Goal: Task Accomplishment & Management: Manage account settings

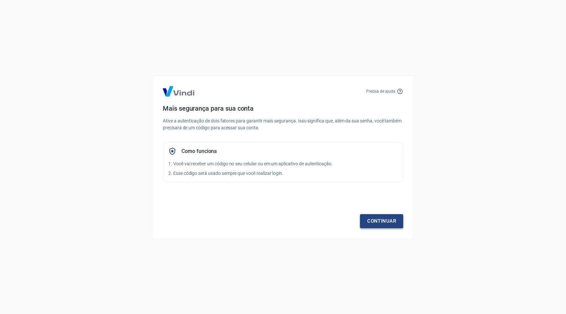
click at [381, 220] on link "Continuar" at bounding box center [381, 221] width 43 height 14
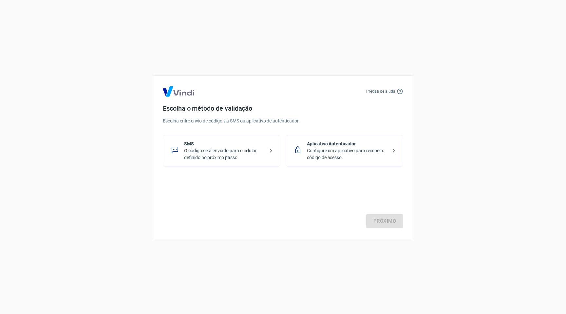
click at [352, 148] on p "Configure um aplicativo para receber o código de acesso." at bounding box center [347, 154] width 80 height 14
click at [393, 218] on link "Próximo" at bounding box center [384, 221] width 37 height 14
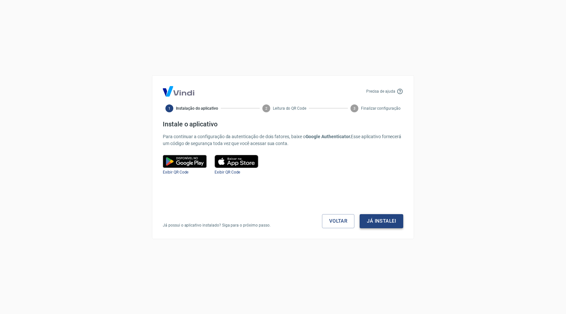
click at [382, 223] on button "Já instalei" at bounding box center [381, 221] width 44 height 14
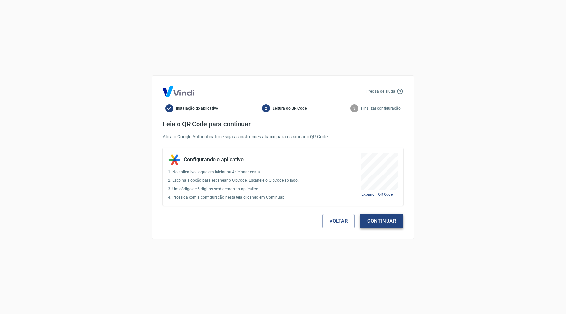
click at [395, 221] on button "Continuar" at bounding box center [381, 221] width 43 height 14
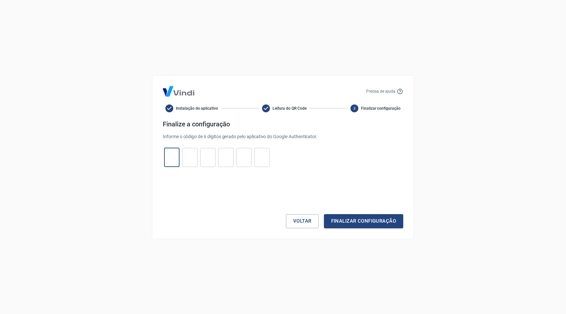
click at [177, 160] on input "tel" at bounding box center [171, 157] width 15 height 14
type input "1"
type input "5"
type input "3"
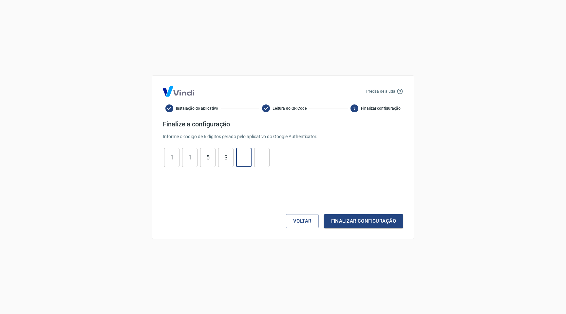
type input "7"
type input "1"
click at [324, 214] on button "Finalizar configuração" at bounding box center [363, 221] width 79 height 14
click at [316, 221] on button "Voltar" at bounding box center [302, 221] width 33 height 14
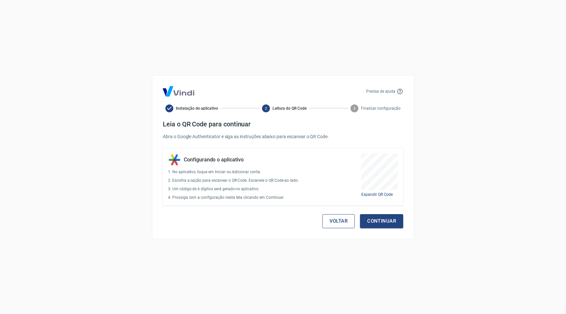
click at [330, 222] on button "Voltar" at bounding box center [338, 221] width 33 height 14
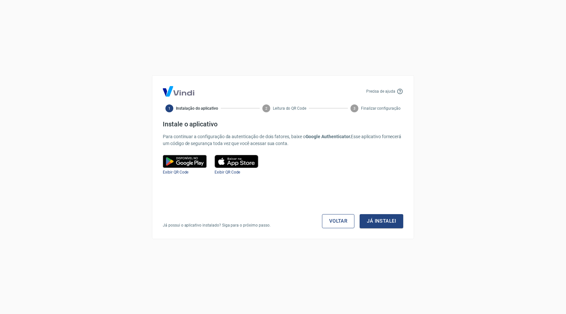
click at [338, 223] on link "Voltar" at bounding box center [338, 221] width 33 height 14
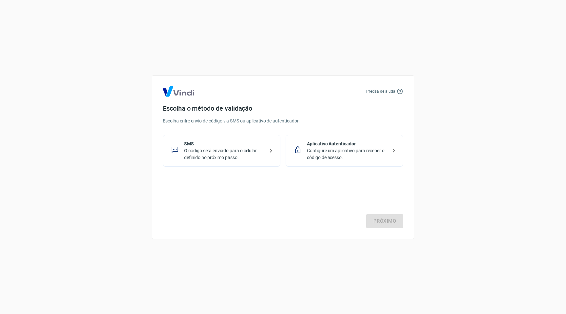
click at [218, 147] on p "SMS" at bounding box center [224, 143] width 80 height 7
click at [374, 219] on link "Próximo" at bounding box center [384, 221] width 37 height 14
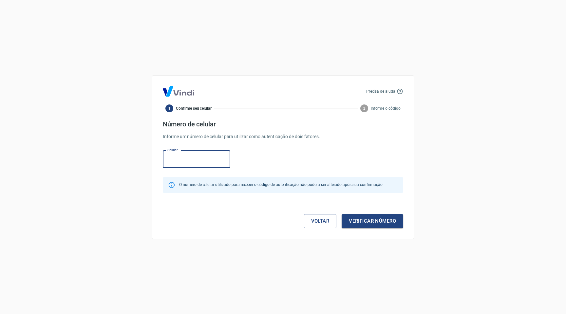
click at [213, 162] on input "Celular" at bounding box center [196, 159] width 67 height 17
type input "[PHONE_NUMBER]"
click at [354, 221] on button "Verificar número" at bounding box center [372, 221] width 62 height 14
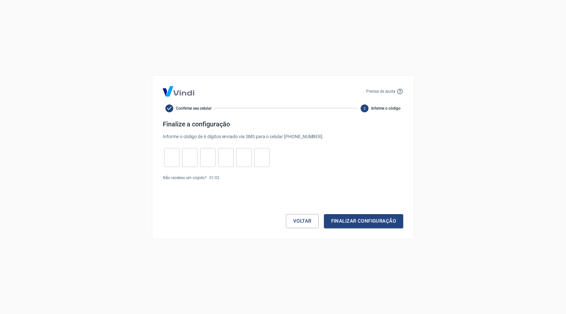
click at [194, 177] on p "Não recebeu um cógido?" at bounding box center [185, 178] width 44 height 6
click at [304, 225] on button "Voltar" at bounding box center [302, 221] width 33 height 14
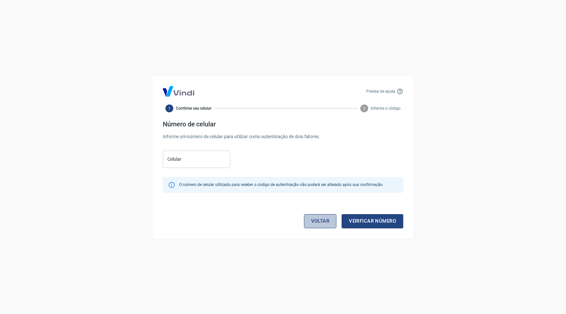
click at [307, 222] on link "Voltar" at bounding box center [320, 221] width 33 height 14
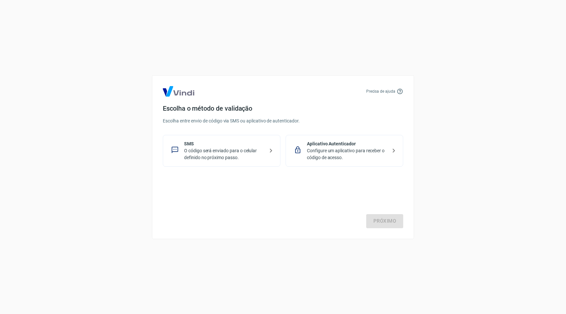
click at [342, 157] on p "Configure um aplicativo para receber o código de acesso." at bounding box center [347, 154] width 80 height 14
click at [386, 223] on link "Próximo" at bounding box center [384, 221] width 37 height 14
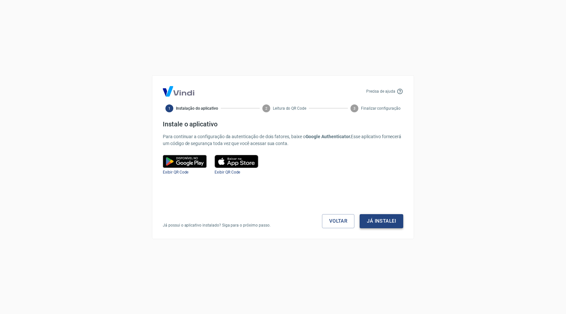
click at [386, 218] on button "Já instalei" at bounding box center [381, 221] width 44 height 14
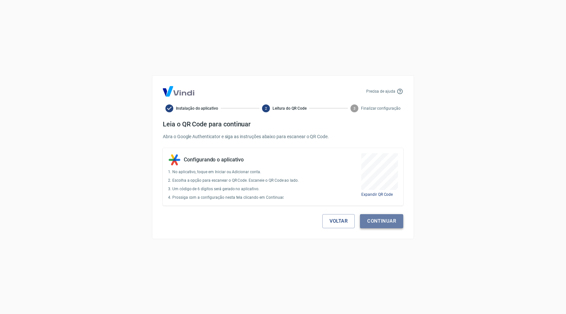
click at [383, 220] on button "Continuar" at bounding box center [381, 221] width 43 height 14
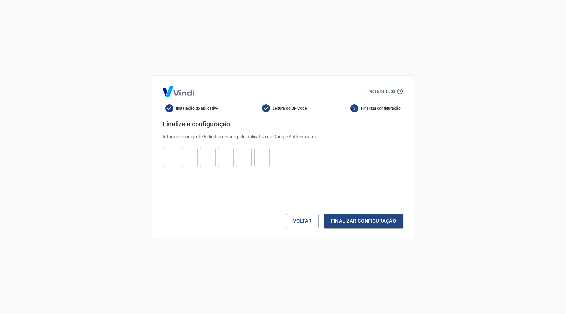
click at [175, 158] on input "tel" at bounding box center [171, 157] width 15 height 14
type input "7"
type input "3"
type input "5"
type input "3"
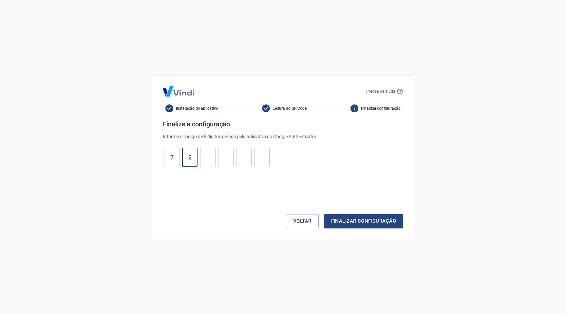
type input "2"
type input "4"
type input "0"
type input "9"
type input "4"
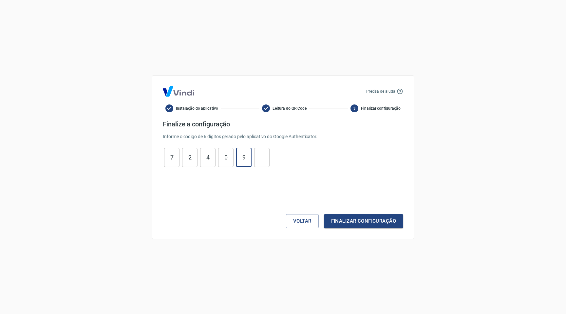
type input "9"
type input "0"
type input "4"
type input "2"
type input "7"
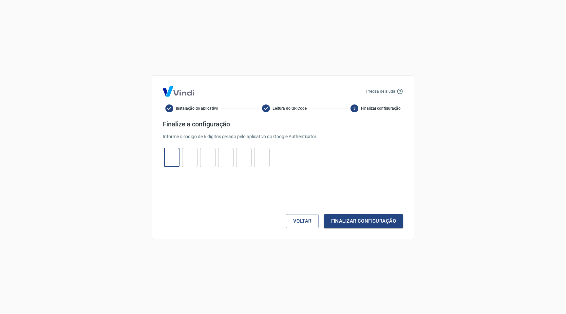
type input "2"
type input "4"
type input "0"
type input "9"
type input "4"
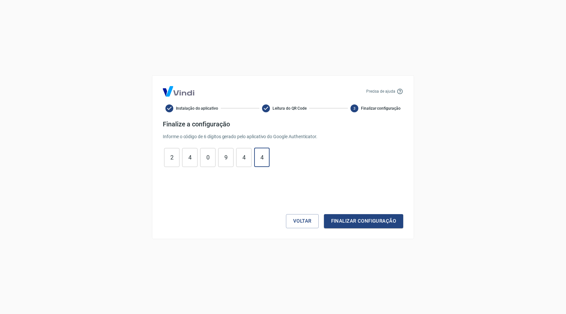
type input "4"
click at [324, 214] on button "Finalizar configuração" at bounding box center [363, 221] width 79 height 14
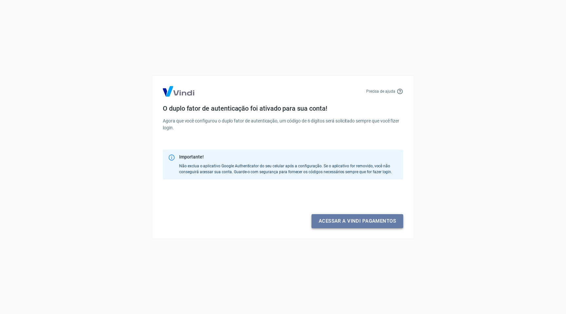
click at [359, 223] on link "Acessar a Vindi pagamentos" at bounding box center [357, 221] width 92 height 14
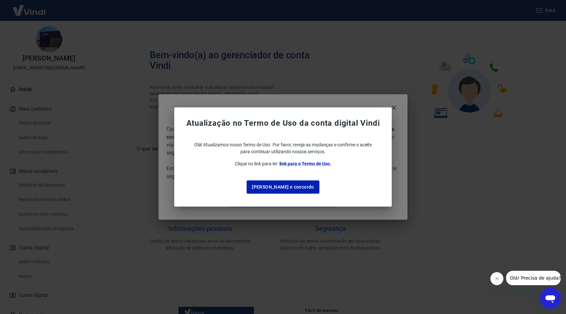
click at [298, 188] on button "Li e concordo" at bounding box center [282, 186] width 73 height 13
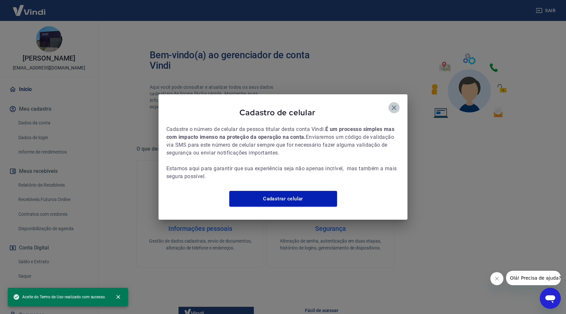
click at [396, 104] on icon "button" at bounding box center [394, 108] width 8 height 8
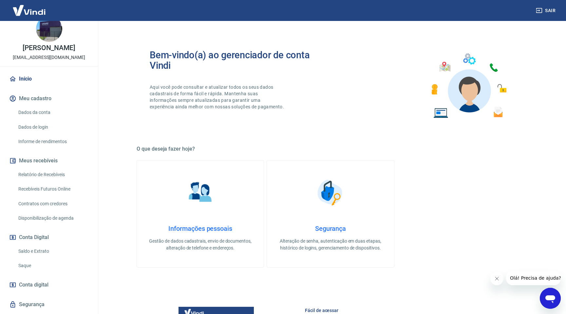
scroll to position [27, 0]
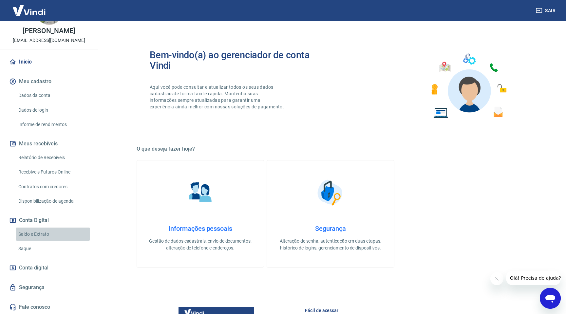
click at [44, 233] on link "Saldo e Extrato" at bounding box center [53, 233] width 74 height 13
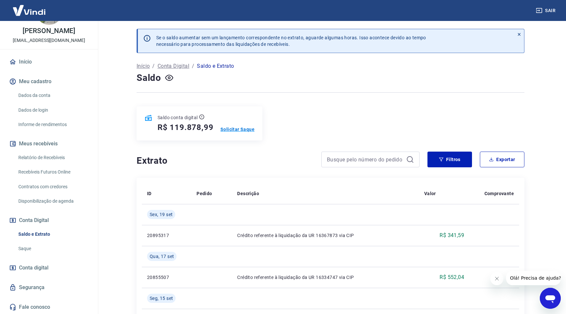
click at [233, 128] on p "Solicitar Saque" at bounding box center [237, 129] width 34 height 7
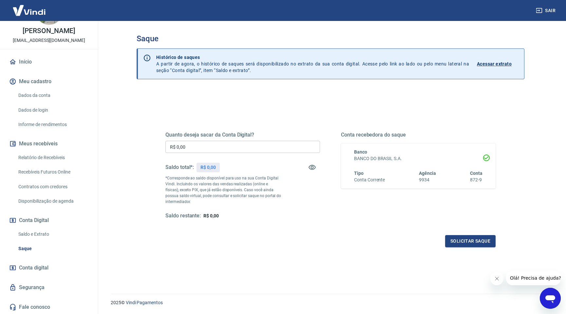
click at [216, 145] on input "R$ 0,00" at bounding box center [242, 147] width 155 height 12
type input "R$ 119.878,99"
click at [487, 241] on button "Solicitar saque" at bounding box center [470, 241] width 50 height 12
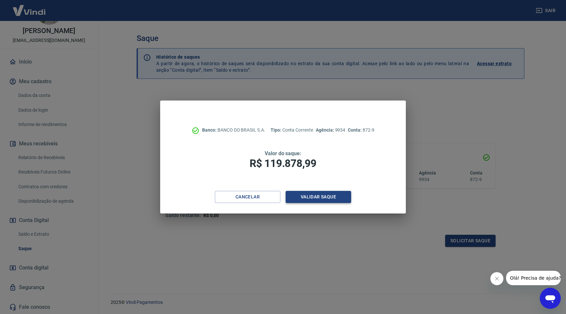
click at [328, 195] on button "Validar saque" at bounding box center [317, 197] width 65 height 12
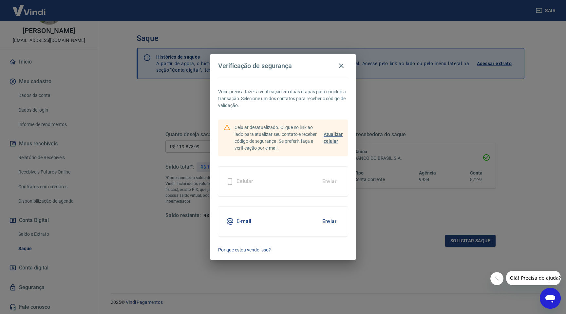
click at [335, 134] on span "Atualizar celular" at bounding box center [332, 138] width 19 height 12
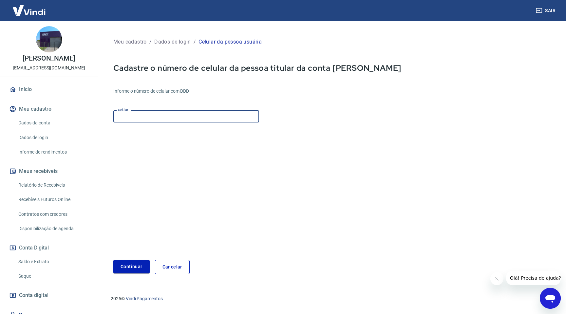
click at [158, 117] on input "Celular" at bounding box center [186, 116] width 146 height 12
type input "[PHONE_NUMBER]"
click at [138, 267] on button "Continuar" at bounding box center [131, 266] width 36 height 13
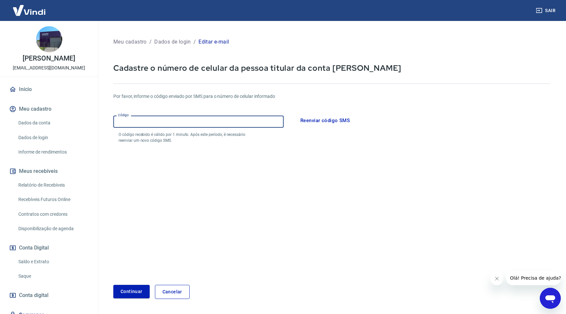
click at [146, 124] on input "Código" at bounding box center [198, 122] width 170 height 12
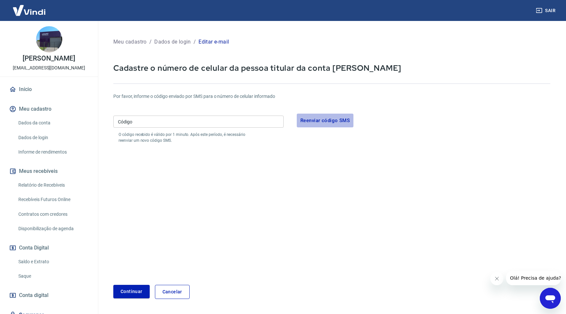
click at [319, 121] on button "Reenviar código SMS" at bounding box center [325, 121] width 57 height 14
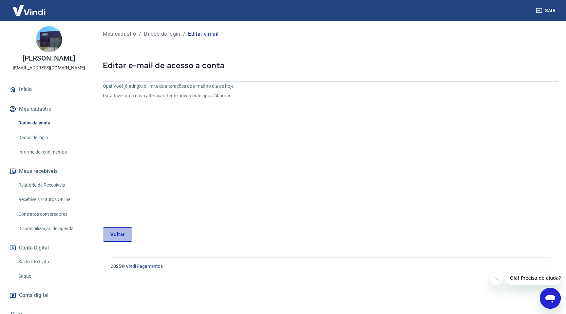
click at [125, 231] on link "Voltar" at bounding box center [117, 234] width 29 height 14
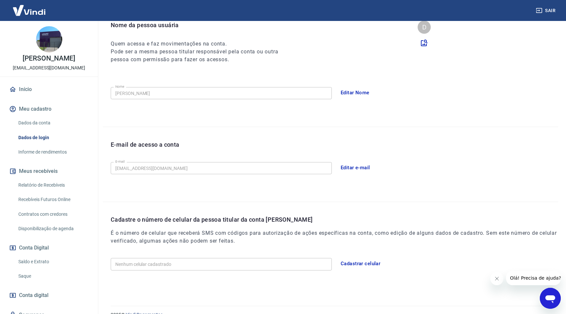
scroll to position [83, 0]
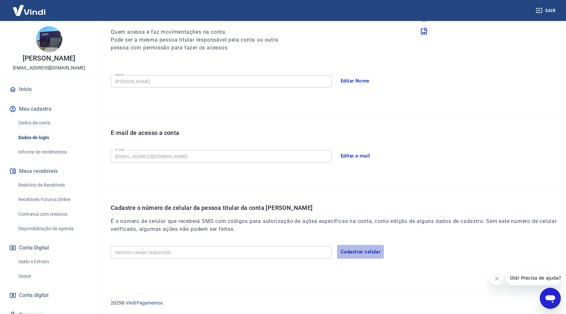
click at [360, 250] on button "Cadastrar celular" at bounding box center [360, 252] width 47 height 14
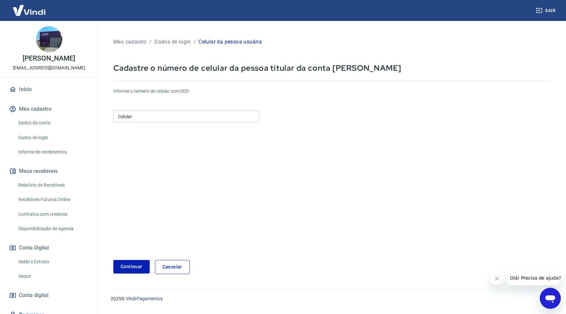
click at [178, 123] on div "Celular Celular" at bounding box center [186, 116] width 146 height 16
click at [179, 119] on input "Celular" at bounding box center [186, 116] width 146 height 12
type input "[PHONE_NUMBER]"
click at [140, 266] on button "Continuar" at bounding box center [131, 266] width 36 height 13
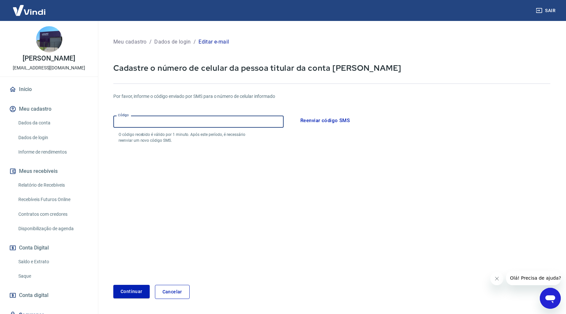
click at [125, 126] on input "Código" at bounding box center [198, 122] width 170 height 12
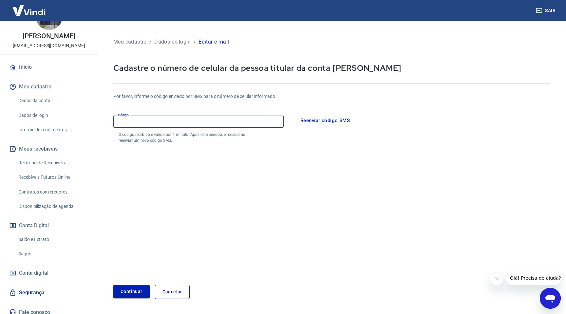
scroll to position [27, 0]
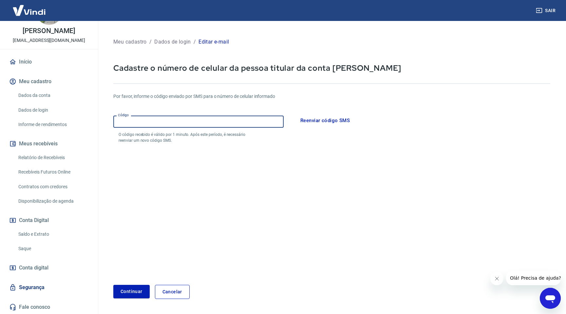
click at [33, 246] on link "Saque" at bounding box center [53, 248] width 74 height 13
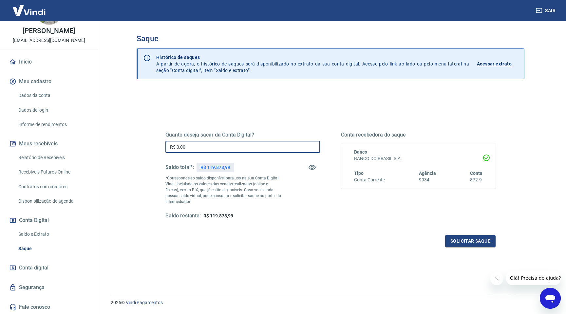
click at [193, 146] on input "R$ 0,00" at bounding box center [242, 147] width 155 height 12
type input "R$ 119.878,99"
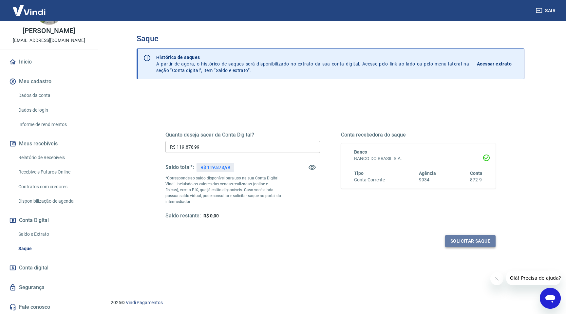
click at [468, 242] on button "Solicitar saque" at bounding box center [470, 241] width 50 height 12
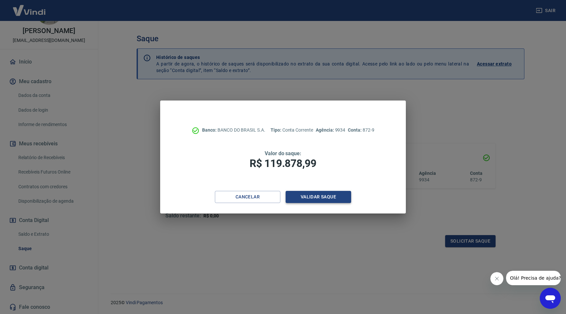
click at [324, 198] on button "Validar saque" at bounding box center [317, 197] width 65 height 12
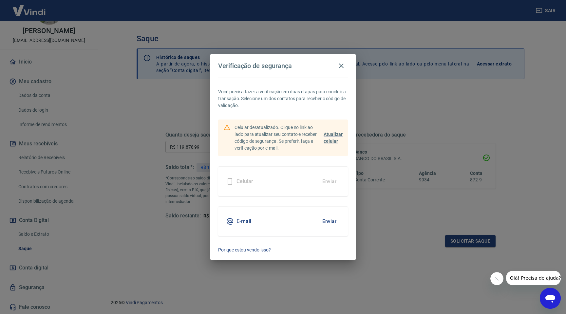
click at [266, 221] on div "E-mail Enviar" at bounding box center [283, 221] width 130 height 29
click at [331, 221] on button "Enviar" at bounding box center [328, 221] width 21 height 14
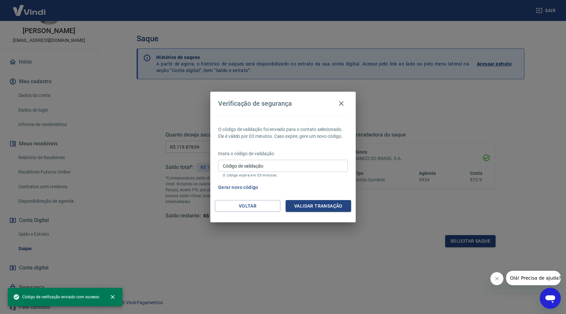
click at [289, 166] on input "Código de validação" at bounding box center [283, 166] width 130 height 12
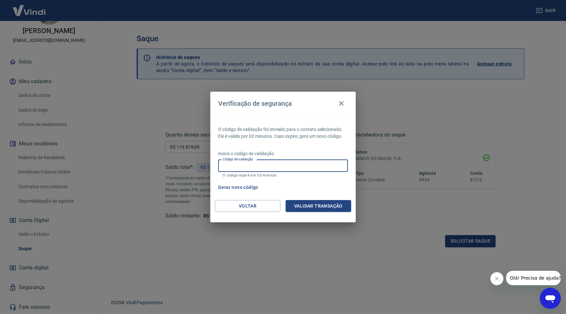
paste input "322403"
type input "322403"
click at [308, 206] on button "Validar transação" at bounding box center [317, 206] width 65 height 12
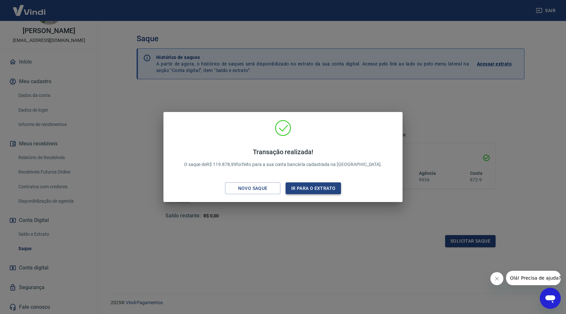
click at [309, 192] on button "Ir para o extrato" at bounding box center [312, 188] width 55 height 12
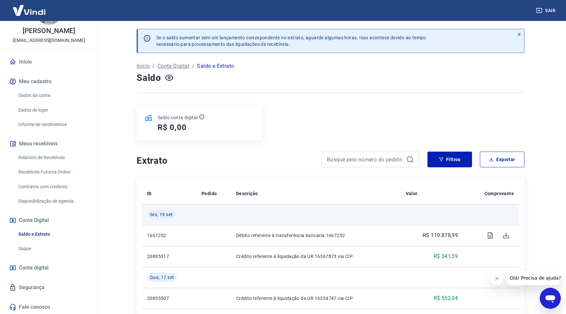
scroll to position [0, 0]
